Goal: Task Accomplishment & Management: Manage account settings

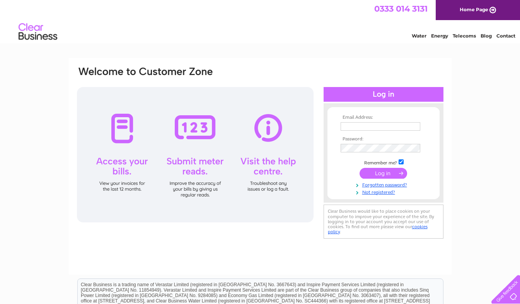
type input "spillman_joe@hotmail.co.uk"
click at [370, 170] on input "submit" at bounding box center [384, 173] width 48 height 11
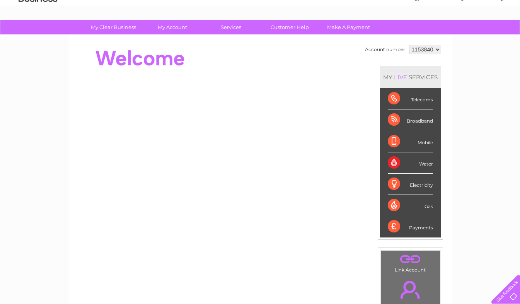
scroll to position [27, 0]
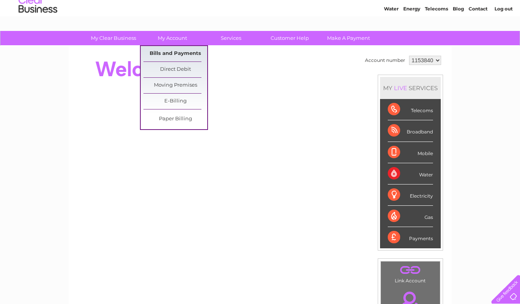
click at [181, 51] on link "Bills and Payments" at bounding box center [175, 53] width 64 height 15
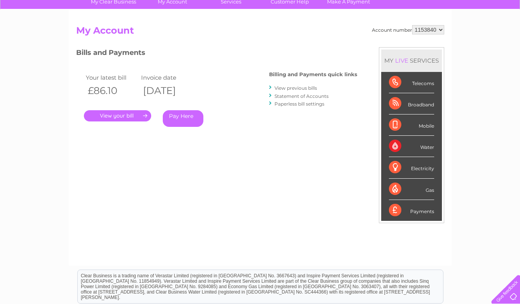
scroll to position [63, 0]
click at [284, 95] on link "Statement of Accounts" at bounding box center [301, 97] width 54 height 6
